Goal: Information Seeking & Learning: Learn about a topic

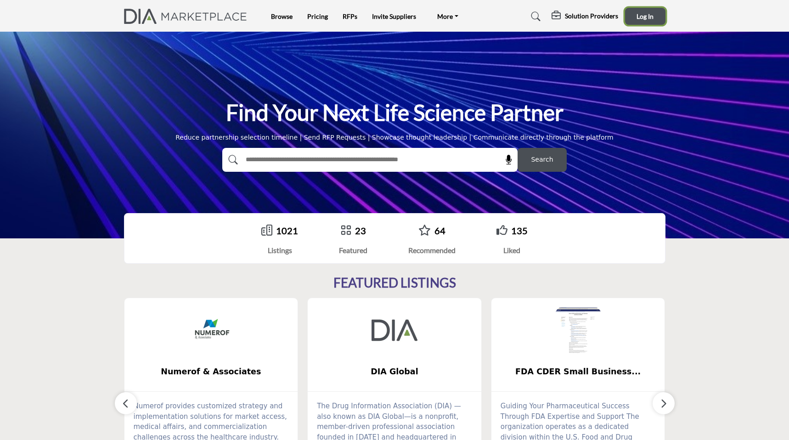
click at [637, 18] on span "Log In" at bounding box center [644, 16] width 17 height 8
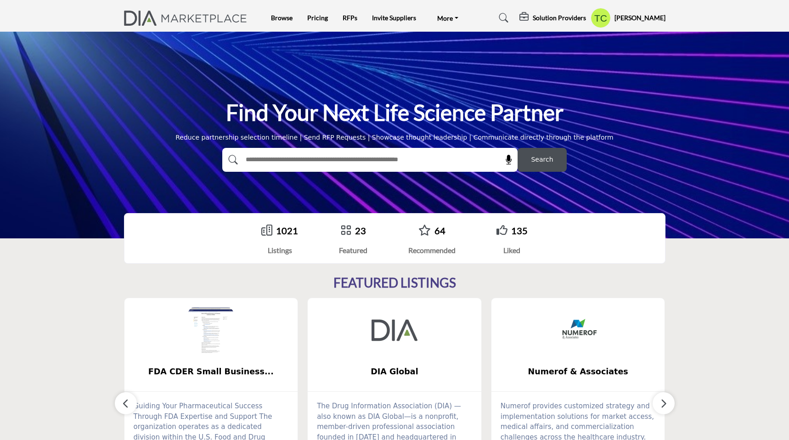
click at [611, 20] on profile-featured-a8ff4587-c536-45bf-8d22-fe2891bbde4e "Show hide supplier dropdown" at bounding box center [600, 18] width 20 height 20
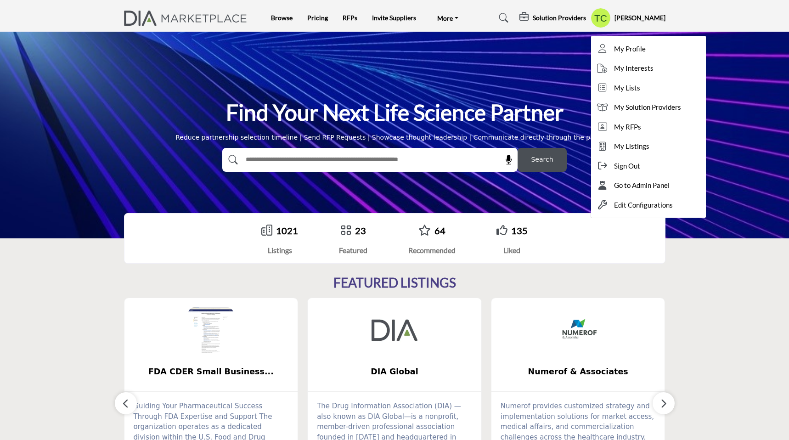
click at [494, 96] on div "Find Your Next Life Science Partner Reduce partnership selection timeline | Sen…" at bounding box center [394, 135] width 789 height 207
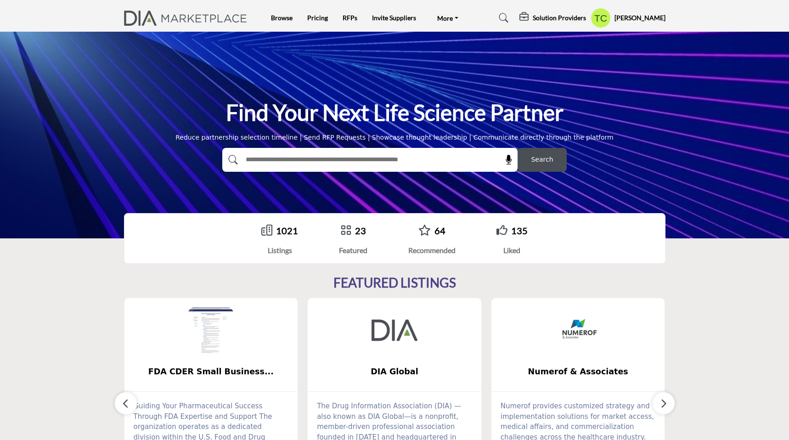
click at [508, 17] on icon at bounding box center [503, 17] width 9 height 9
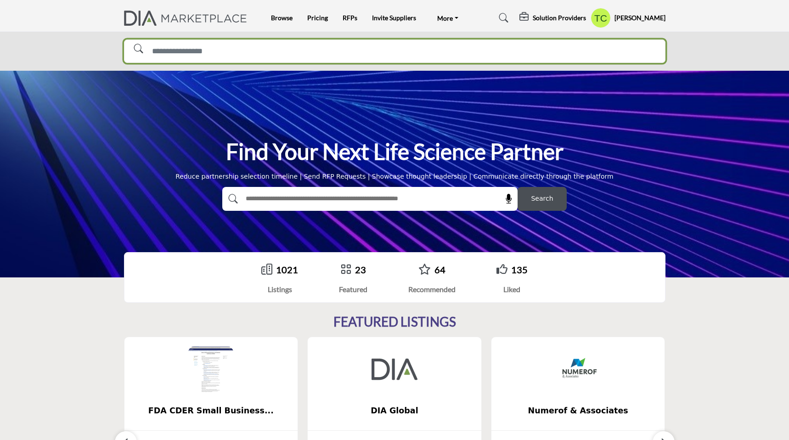
click at [424, 52] on input "Search Solutions" at bounding box center [394, 50] width 541 height 23
type input "****"
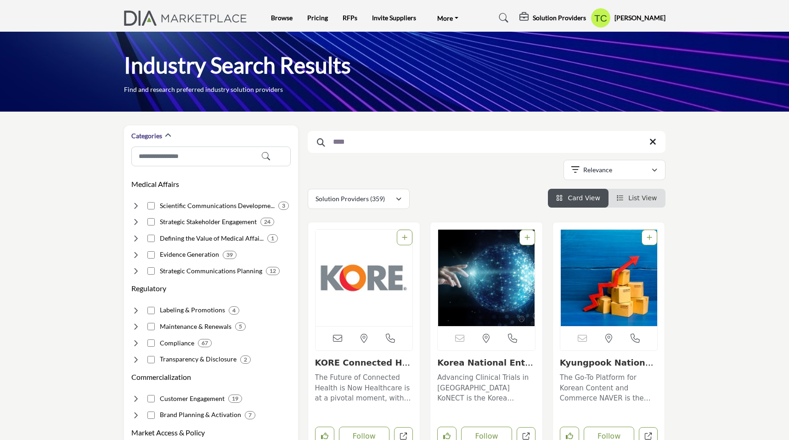
click at [369, 298] on img "Open Listing in new tab" at bounding box center [363, 278] width 97 height 96
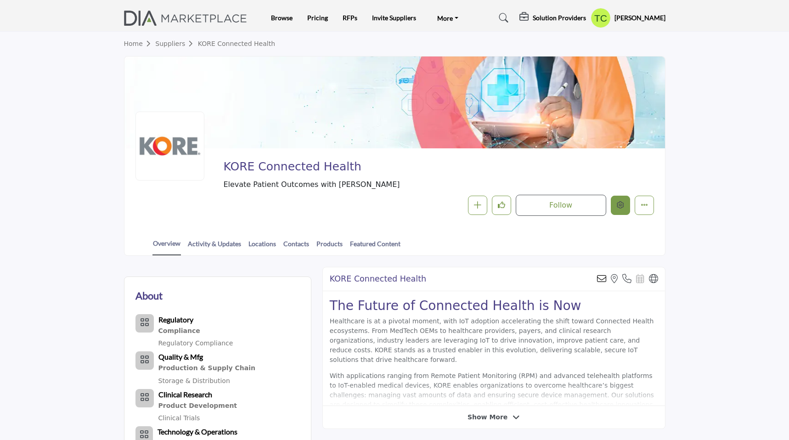
click at [623, 207] on button "Edit company" at bounding box center [620, 205] width 19 height 19
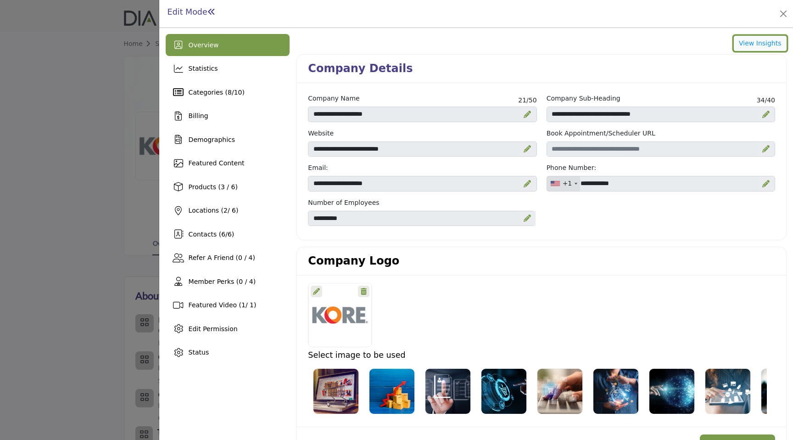
click at [746, 42] on button "View Insights" at bounding box center [760, 44] width 53 height 16
